Goal: Information Seeking & Learning: Learn about a topic

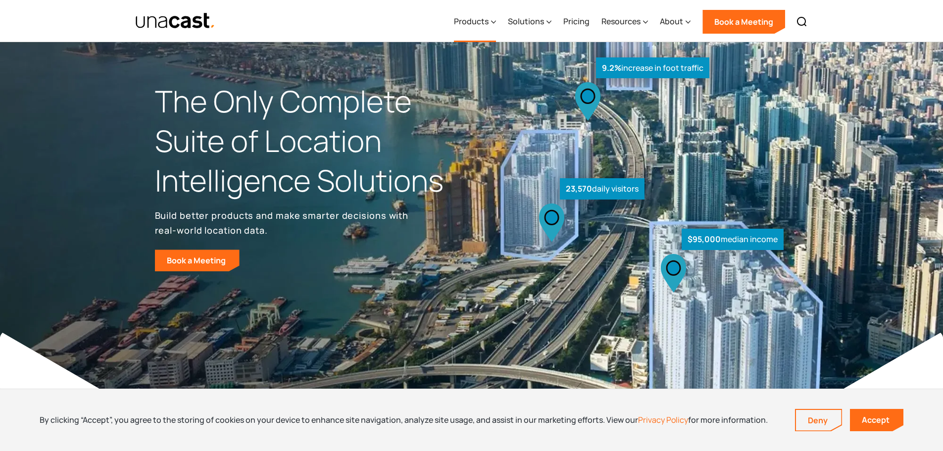
click at [476, 20] on div "Products" at bounding box center [471, 21] width 35 height 12
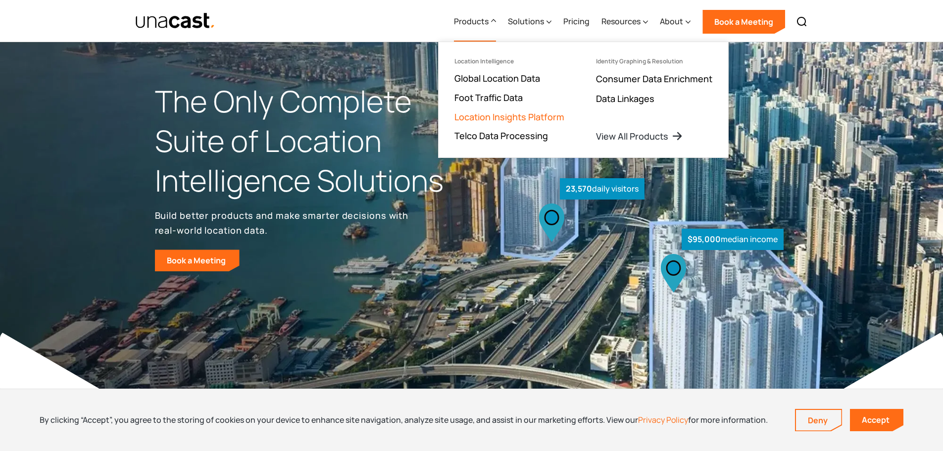
click at [492, 115] on link "Location Insights Platform" at bounding box center [509, 117] width 110 height 12
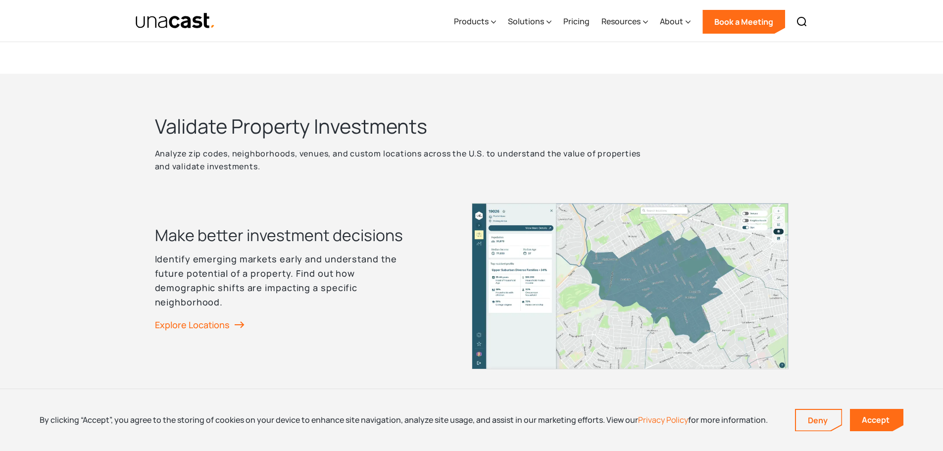
scroll to position [1238, 0]
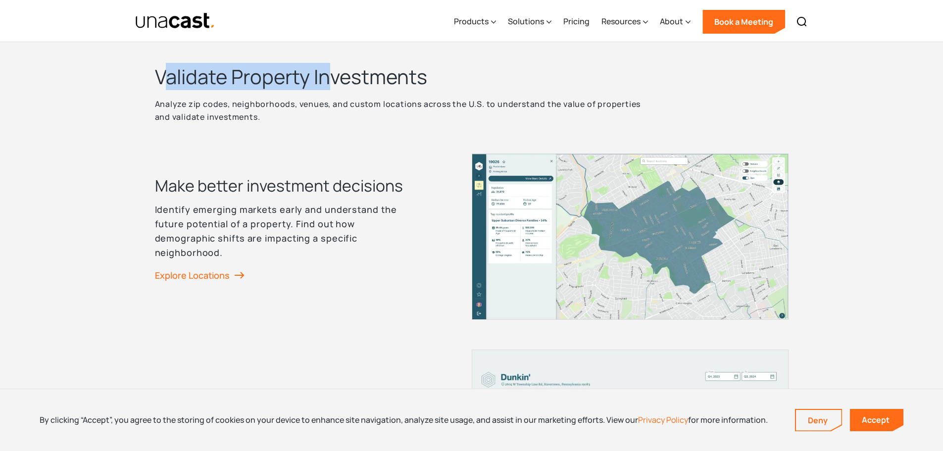
drag, startPoint x: 162, startPoint y: 82, endPoint x: 339, endPoint y: 76, distance: 176.8
click at [339, 76] on h2 "Validate Property Investments" at bounding box center [402, 77] width 495 height 26
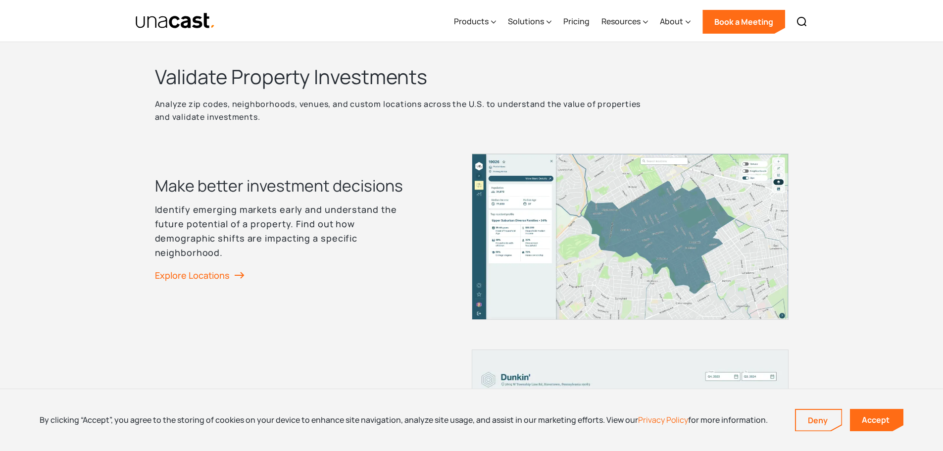
click at [343, 110] on p "Analyze zip codes, neighborhoods, venues, and custom locations across the U.S. …" at bounding box center [402, 111] width 495 height 26
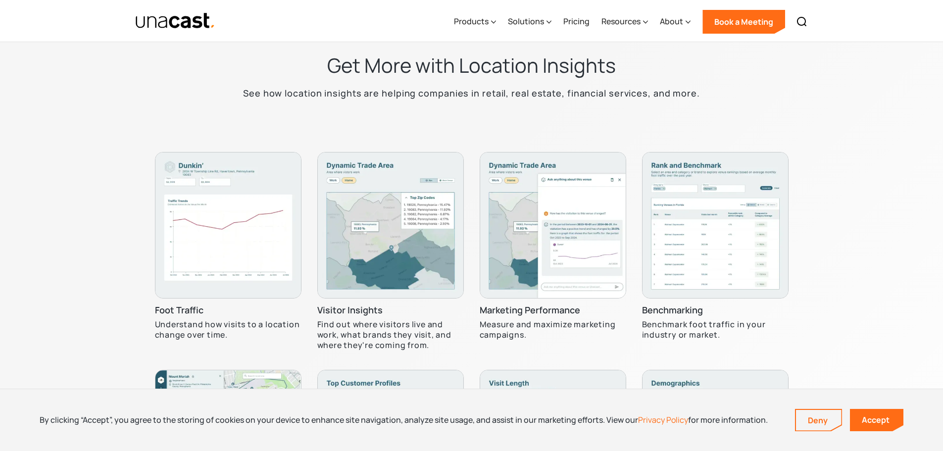
scroll to position [2921, 0]
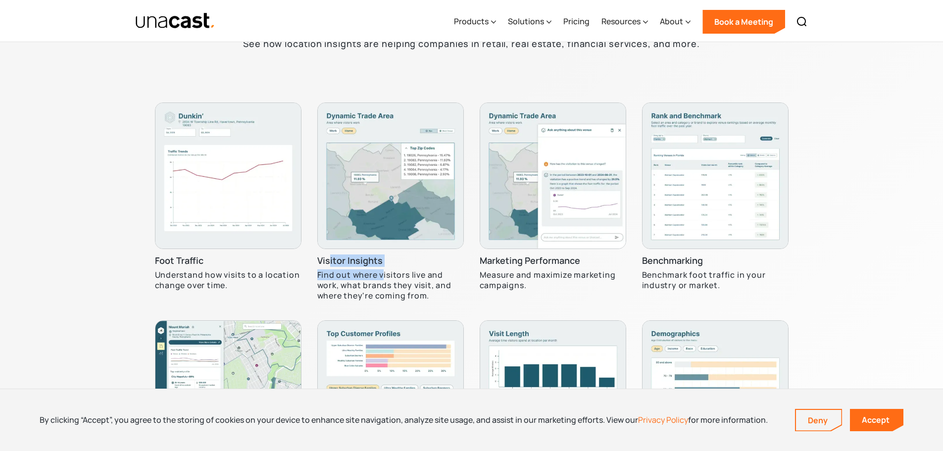
drag, startPoint x: 331, startPoint y: 268, endPoint x: 390, endPoint y: 283, distance: 60.3
click at [389, 282] on div "Visitor Insights Find out where visitors live and work, what brands they visit,…" at bounding box center [390, 207] width 147 height 210
click at [392, 284] on p "Find out where visitors live and work, what brands they visit, and where they'r…" at bounding box center [390, 285] width 147 height 31
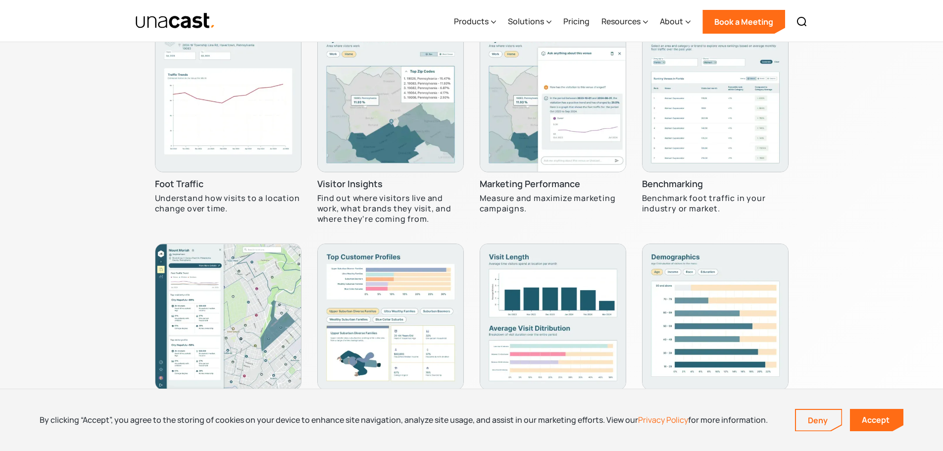
scroll to position [3069, 0]
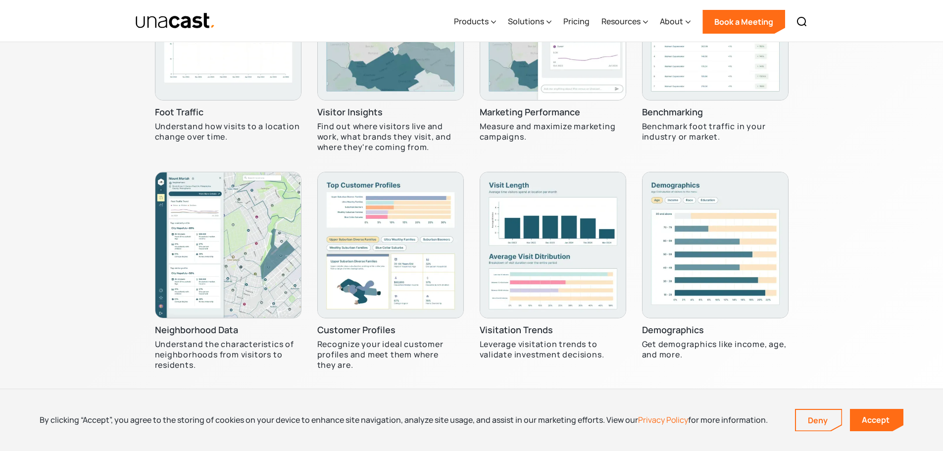
click at [554, 22] on div "Products Location Intelligence Global Location Data Foot Traffic Data Location …" at bounding box center [630, 21] width 365 height 42
click at [551, 22] on icon at bounding box center [549, 22] width 4 height 2
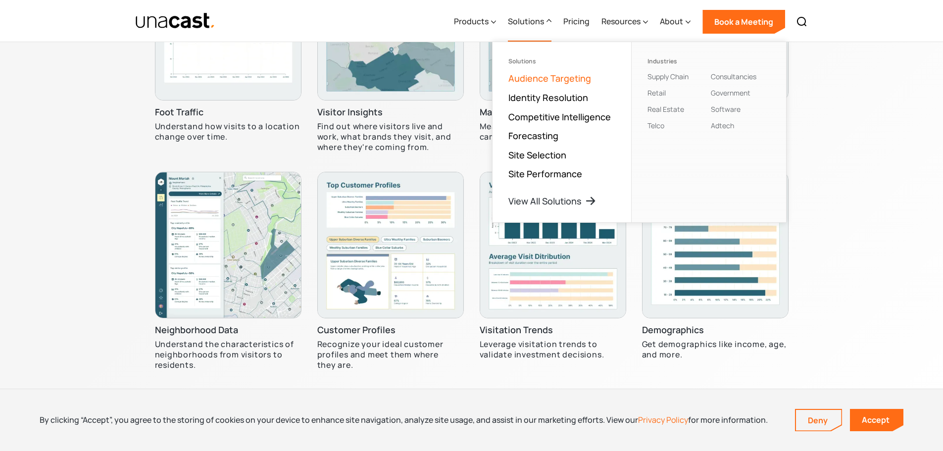
click at [550, 80] on link "Audience Targeting" at bounding box center [549, 78] width 83 height 12
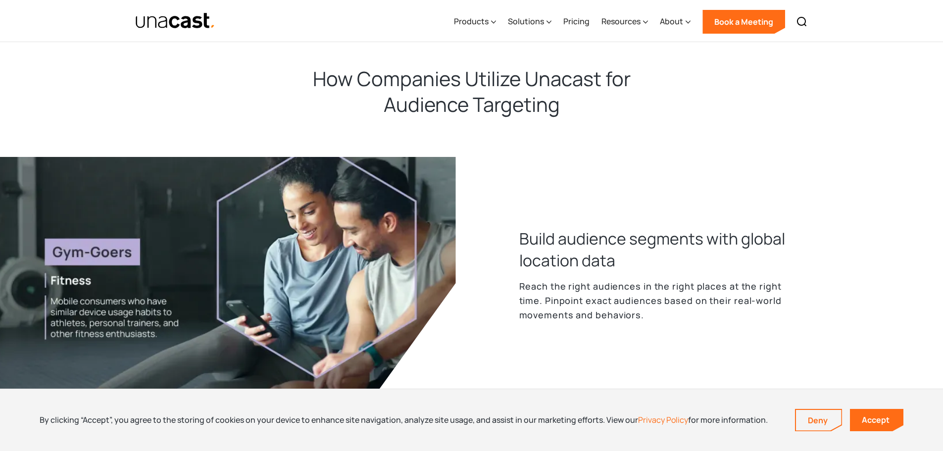
scroll to position [347, 0]
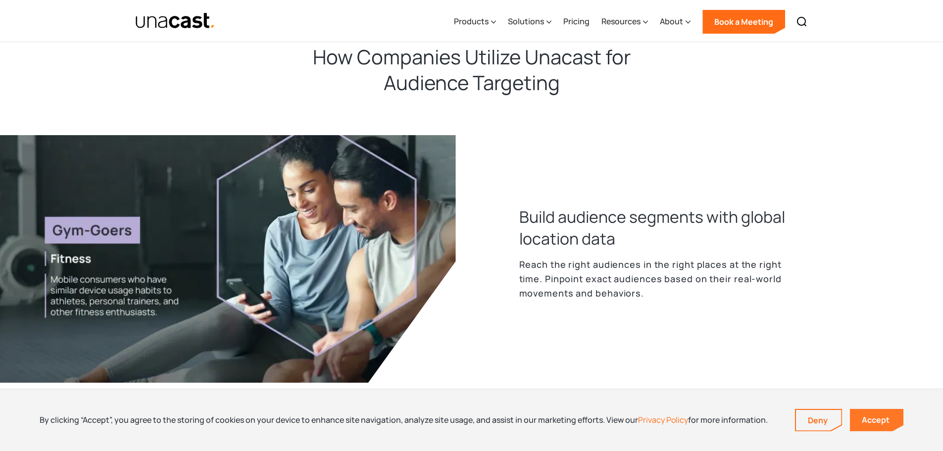
click at [871, 417] on link "Accept" at bounding box center [876, 420] width 53 height 22
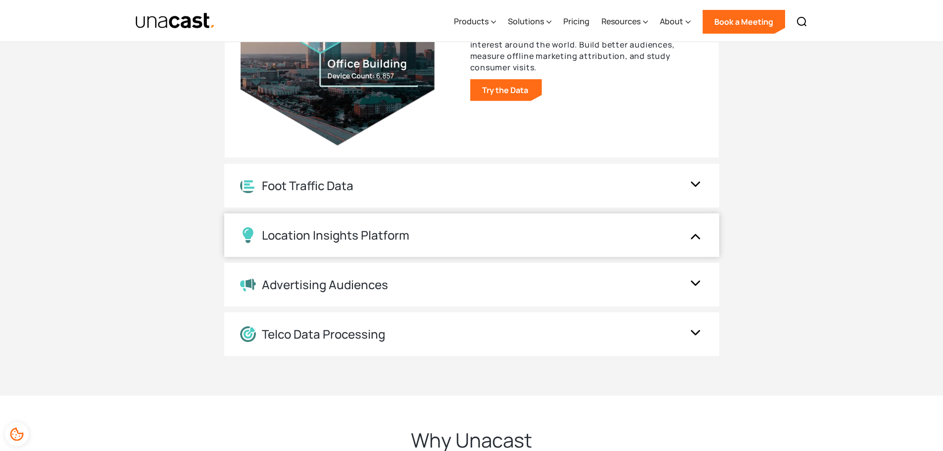
scroll to position [1881, 0]
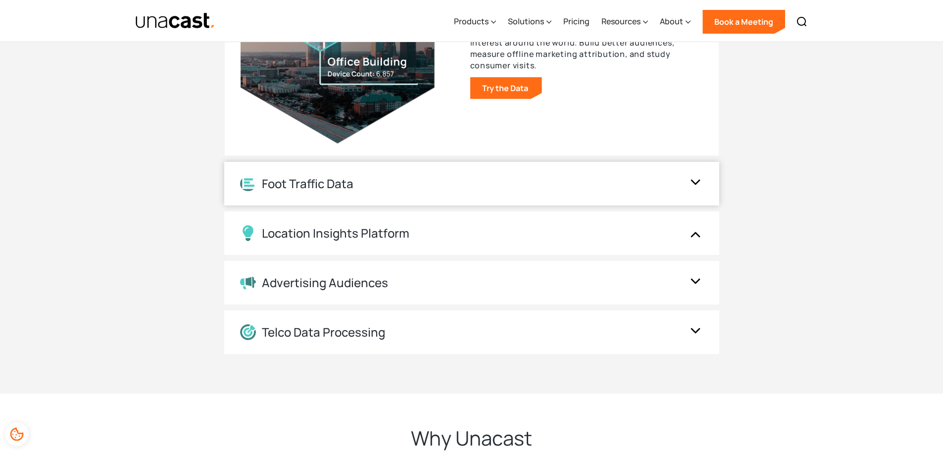
click at [459, 182] on div "Foot Traffic Data" at bounding box center [462, 183] width 444 height 15
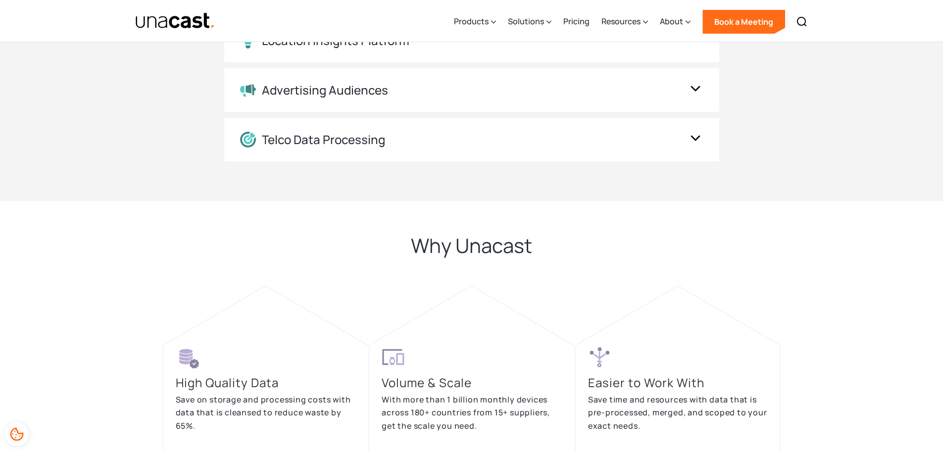
scroll to position [1961, 0]
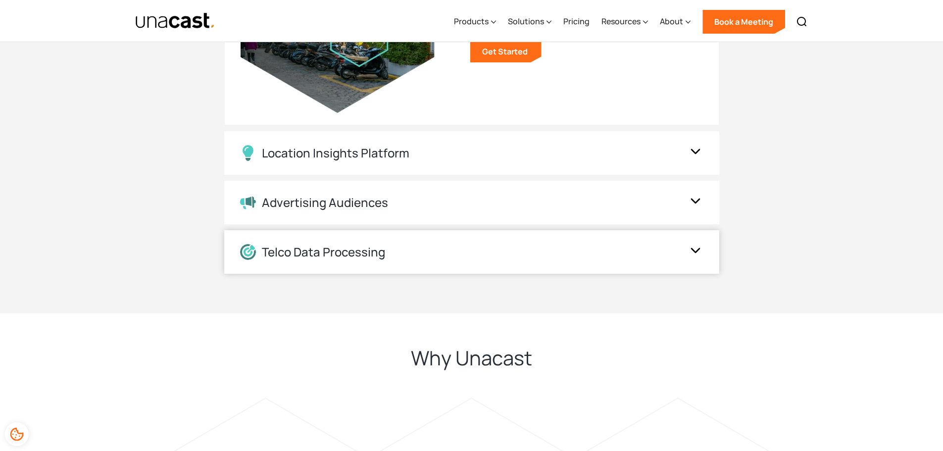
click at [306, 236] on div "Telco Data Processing" at bounding box center [471, 252] width 495 height 44
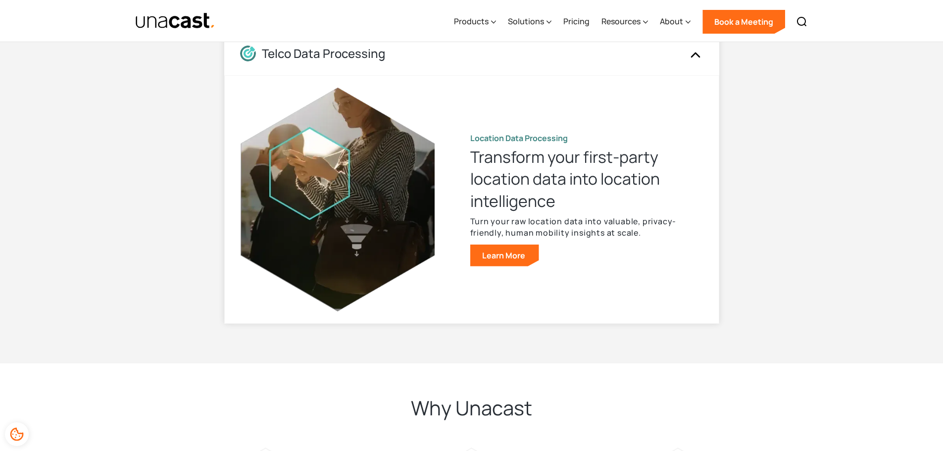
scroll to position [1763, 0]
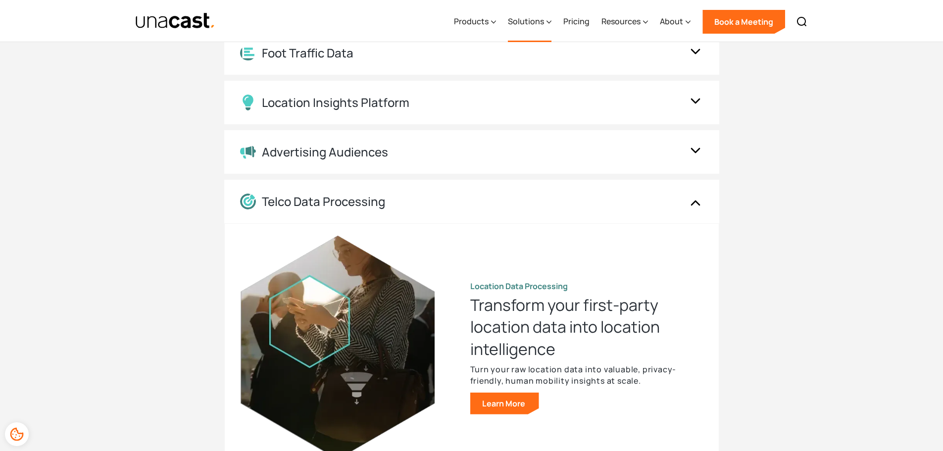
click at [535, 20] on div "Solutions" at bounding box center [526, 21] width 36 height 12
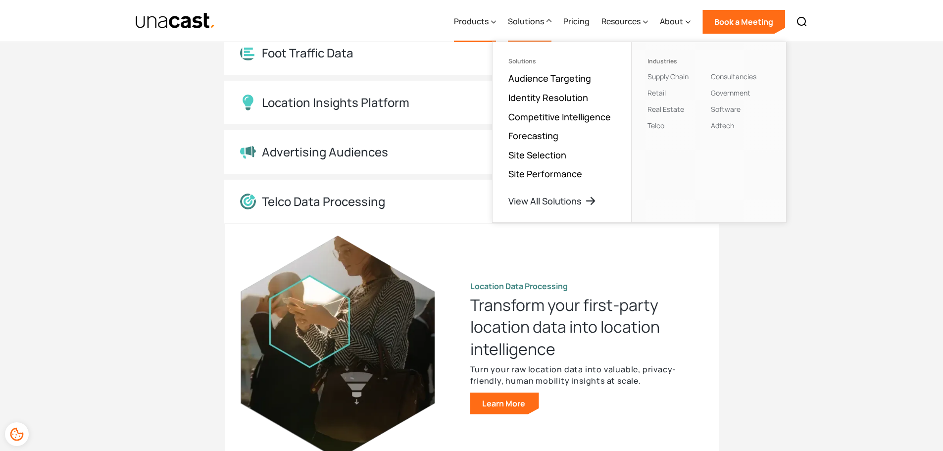
click at [469, 14] on div "Products" at bounding box center [475, 21] width 42 height 41
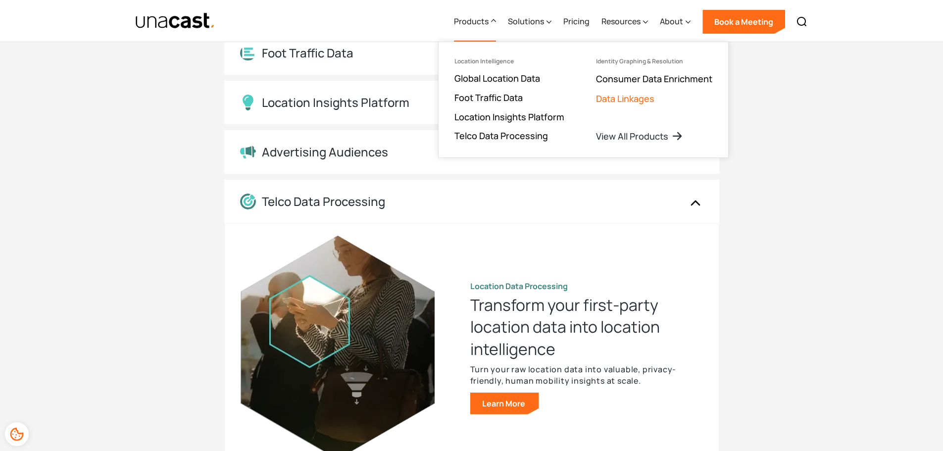
click at [609, 103] on link "Data Linkages" at bounding box center [625, 99] width 58 height 12
